Goal: Task Accomplishment & Management: Manage account settings

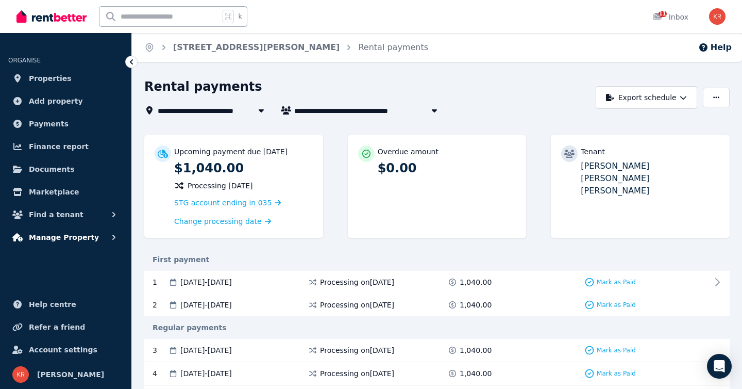
click at [64, 240] on span "Manage Property" at bounding box center [64, 237] width 70 height 12
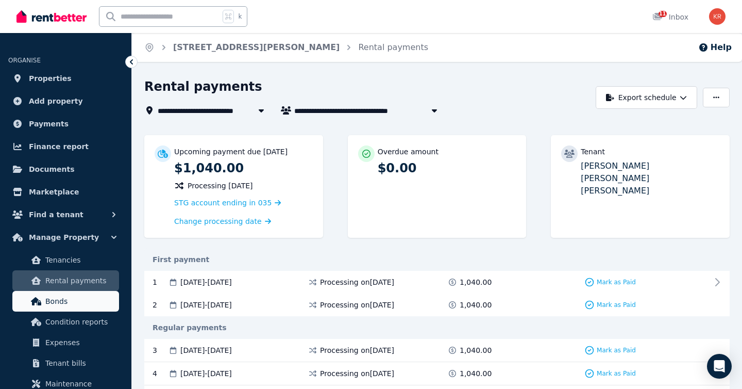
click at [52, 299] on span "Bonds" at bounding box center [80, 301] width 70 height 12
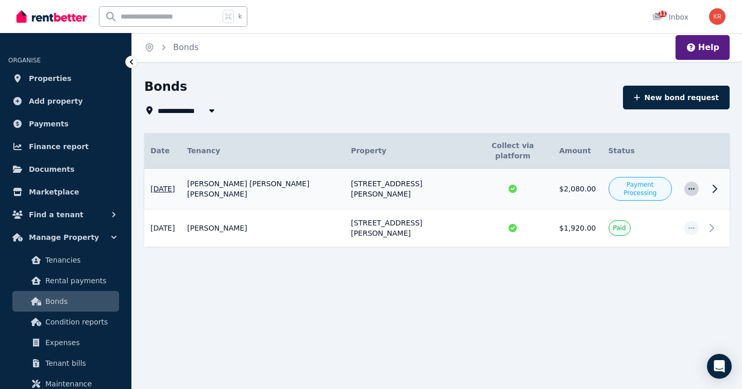
click at [694, 188] on icon "button" at bounding box center [692, 189] width 6 height 2
click at [654, 210] on span "View details" at bounding box center [658, 216] width 66 height 12
